Goal: Ask a question

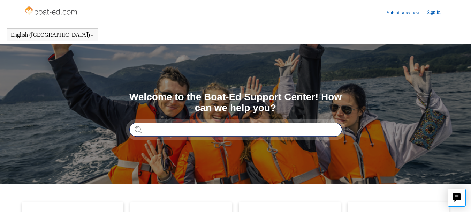
click at [178, 129] on input "Search" at bounding box center [235, 129] width 213 height 14
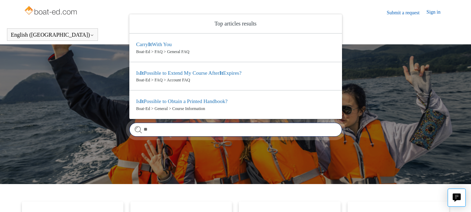
type input "*"
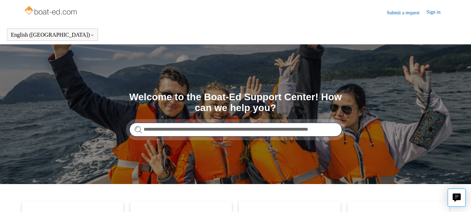
scroll to position [0, 13]
type input "**********"
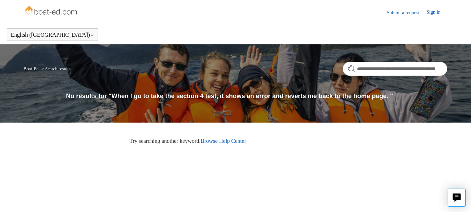
click at [411, 16] on link "Submit a request" at bounding box center [407, 12] width 40 height 7
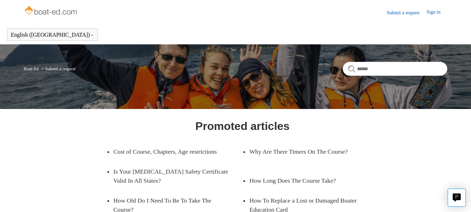
click at [411, 16] on link "Submit a request" at bounding box center [407, 12] width 40 height 7
